Goal: Find specific page/section: Find specific page/section

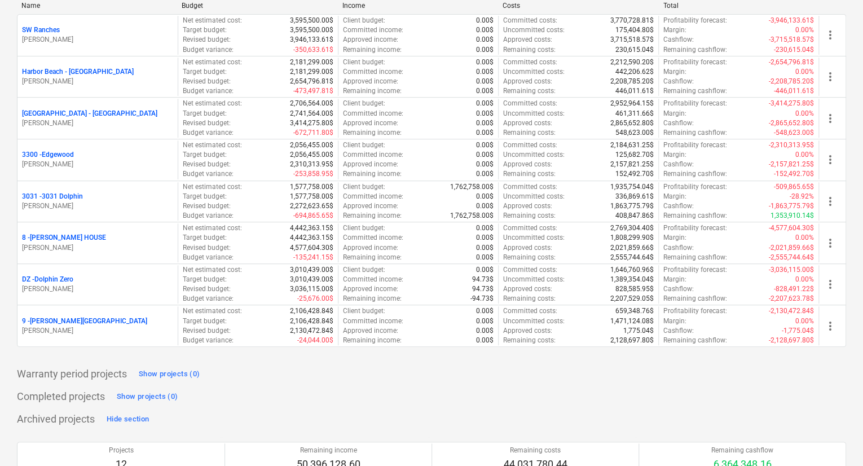
scroll to position [395, 0]
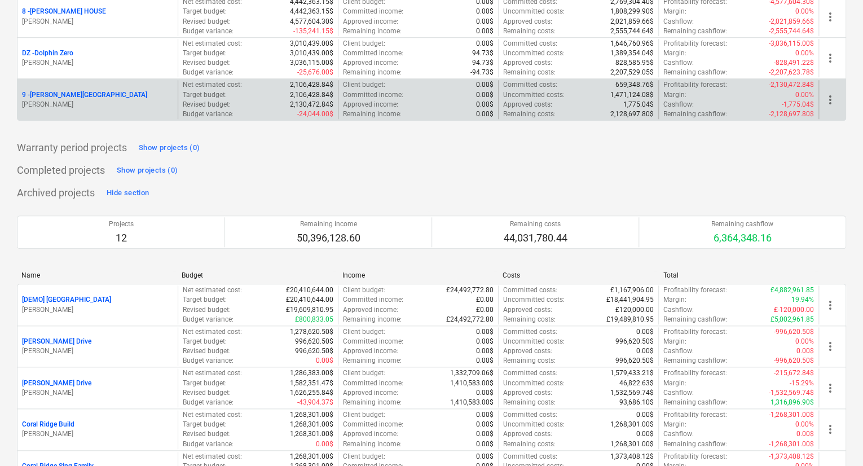
click at [63, 95] on p "9 - [PERSON_NAME][GEOGRAPHIC_DATA]" at bounding box center [84, 95] width 125 height 10
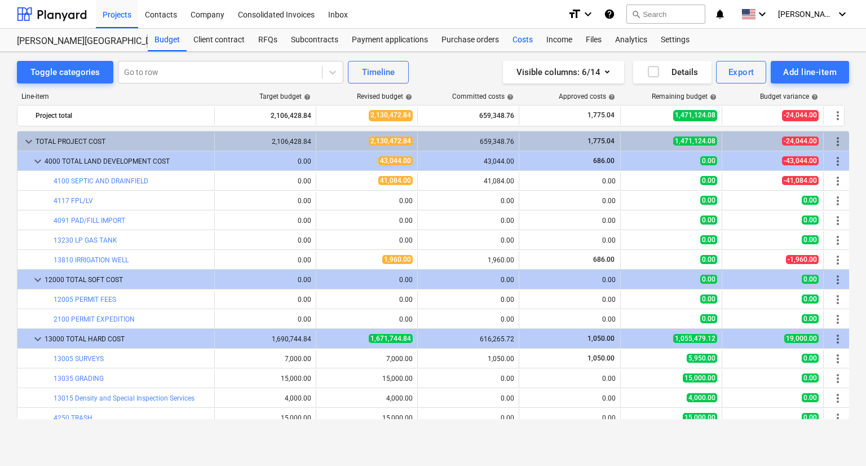
click at [524, 41] on div "Costs" at bounding box center [523, 40] width 34 height 23
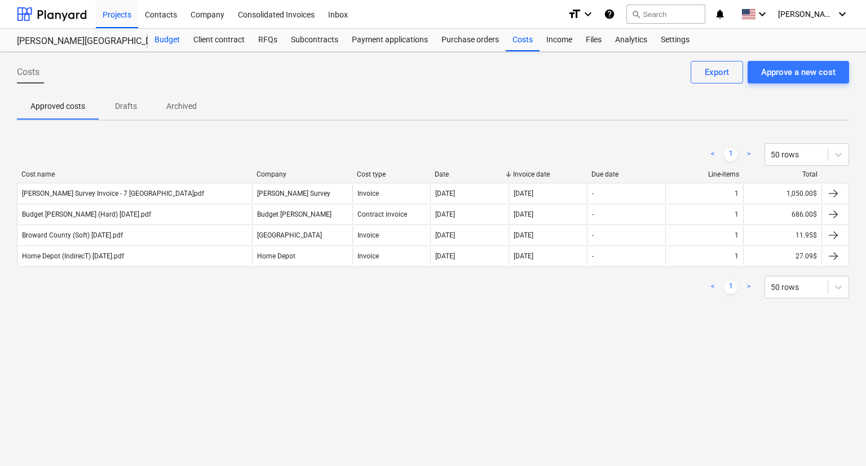
drag, startPoint x: 165, startPoint y: 39, endPoint x: 171, endPoint y: 43, distance: 7.4
click at [165, 39] on div "Budget" at bounding box center [167, 40] width 39 height 23
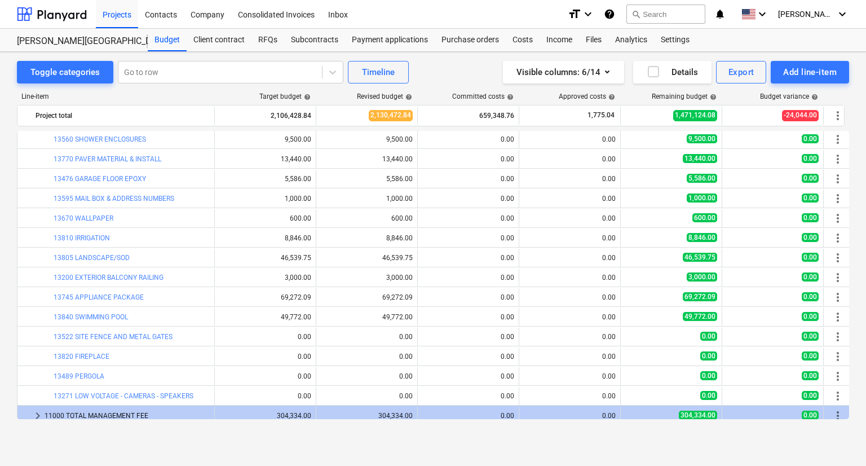
scroll to position [1053, 0]
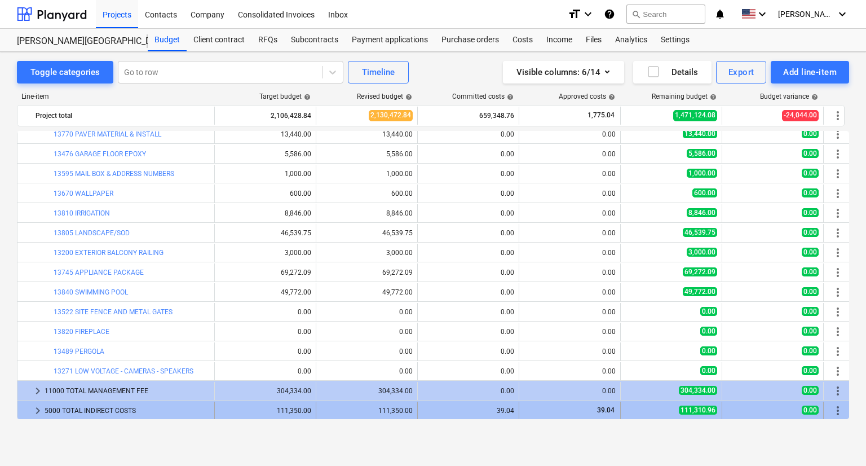
click at [34, 411] on span "keyboard_arrow_right" at bounding box center [38, 411] width 14 height 14
click at [38, 410] on span "keyboard_arrow_down" at bounding box center [38, 411] width 14 height 14
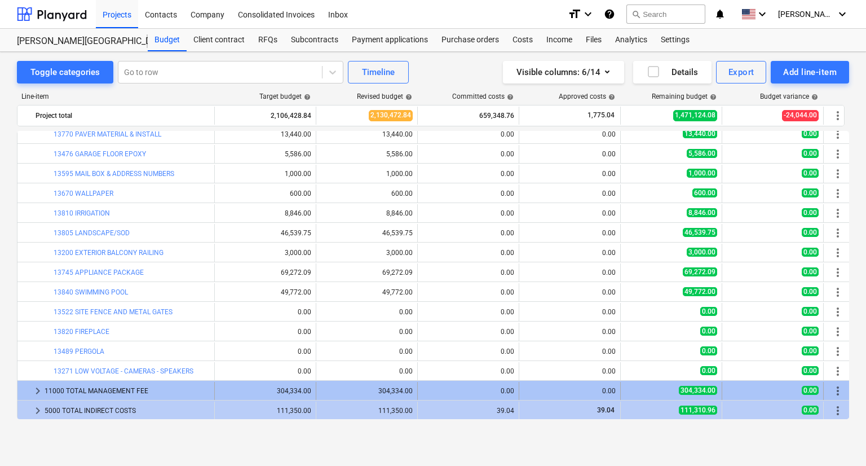
click at [42, 388] on span "keyboard_arrow_right" at bounding box center [38, 391] width 14 height 14
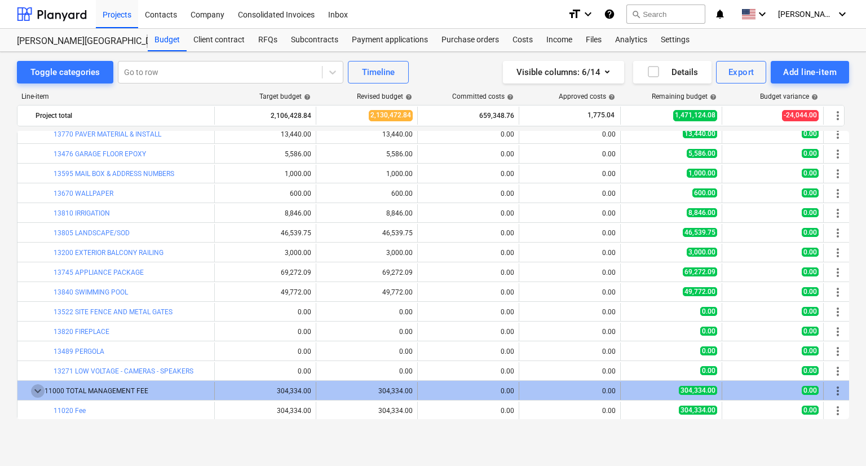
click at [40, 389] on span "keyboard_arrow_down" at bounding box center [38, 391] width 14 height 14
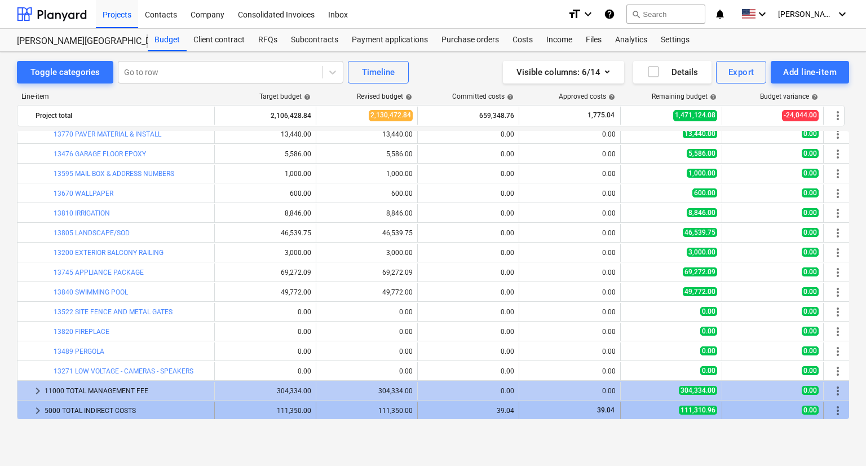
click at [33, 411] on span "keyboard_arrow_right" at bounding box center [38, 411] width 14 height 14
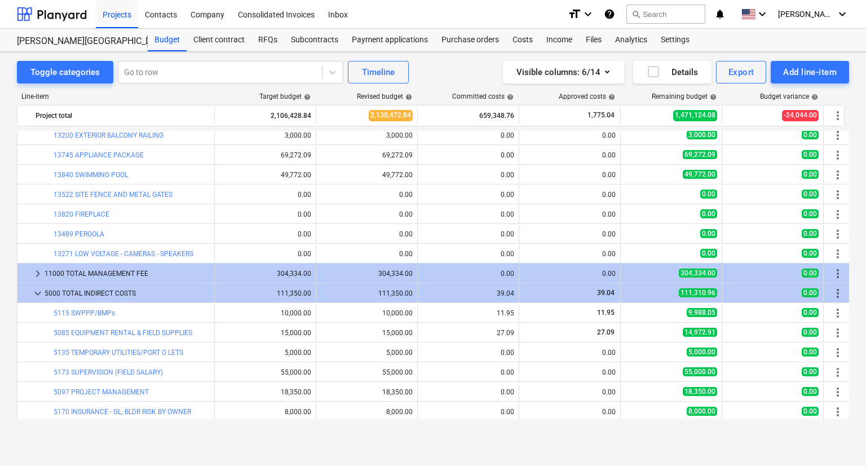
scroll to position [1172, 0]
